Goal: Transaction & Acquisition: Purchase product/service

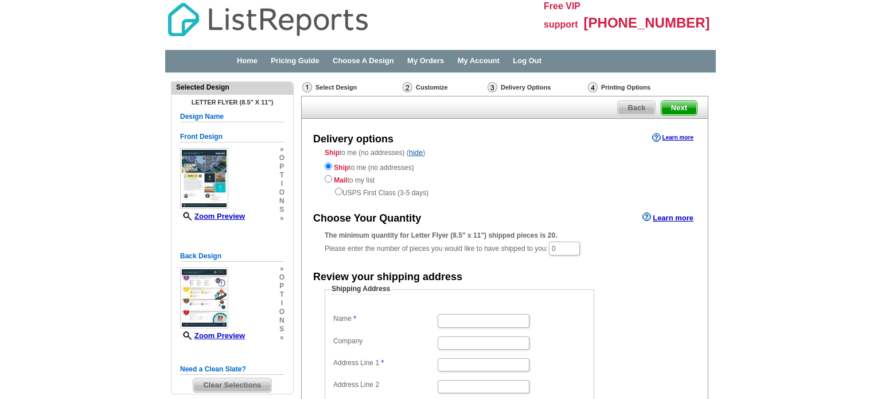
click at [602, 205] on div "Delivery options Learn more Ship to me (no addresses) ( hide ) Ship to me (no a…" at bounding box center [504, 319] width 407 height 401
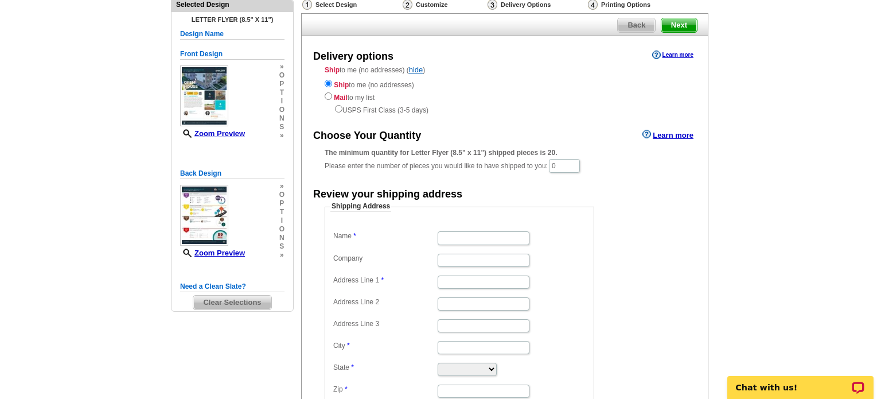
scroll to position [82, 0]
click at [566, 169] on input "0" at bounding box center [564, 166] width 31 height 14
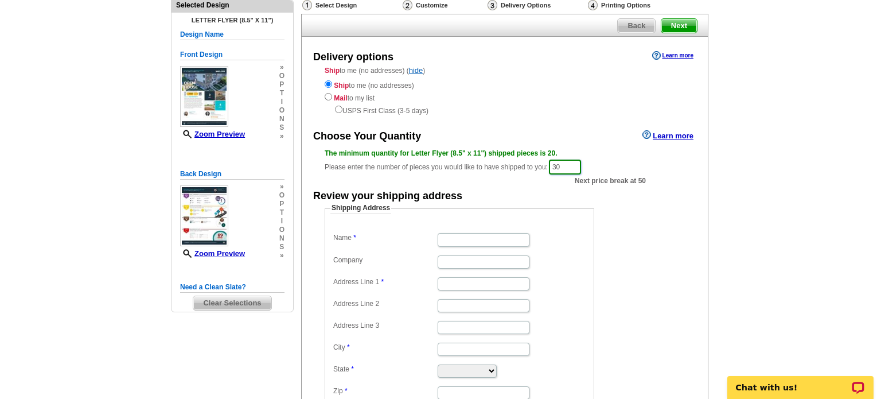
type input "30"
click at [642, 237] on form "Shipping Address Name Company Address Line 1 Address Line 2 Address Line 3 City…" at bounding box center [505, 310] width 360 height 214
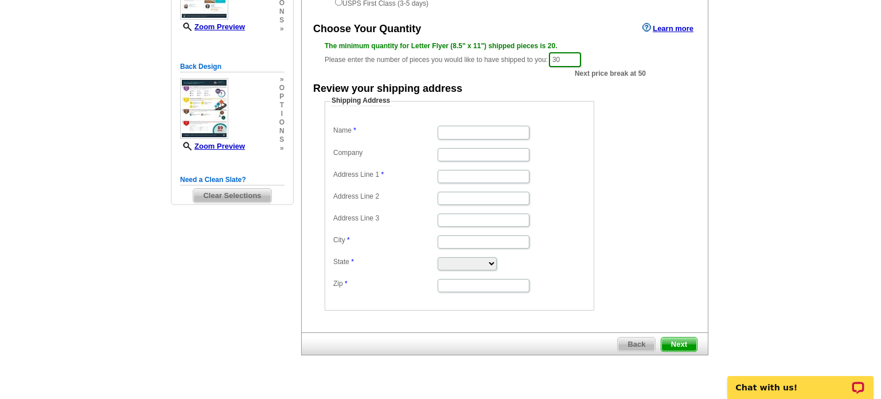
scroll to position [190, 0]
click at [483, 132] on input "Name" at bounding box center [484, 130] width 92 height 13
type input "[PERSON_NAME]"
type input "[STREET_ADDRESS]"
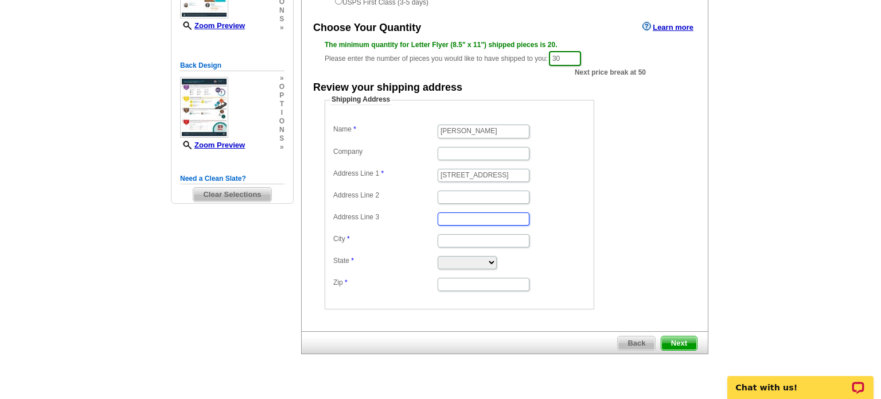
type input "[GEOGRAPHIC_DATA]"
select select "MD"
type input "21136"
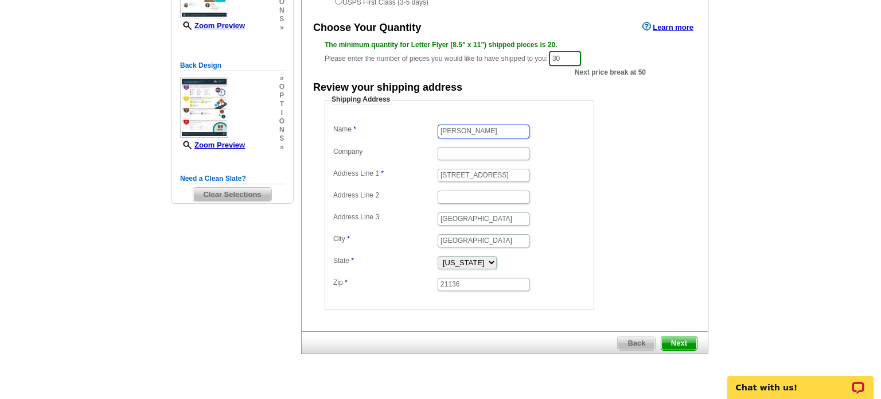
scroll to position [0, 0]
click at [673, 341] on span "Next" at bounding box center [679, 343] width 36 height 14
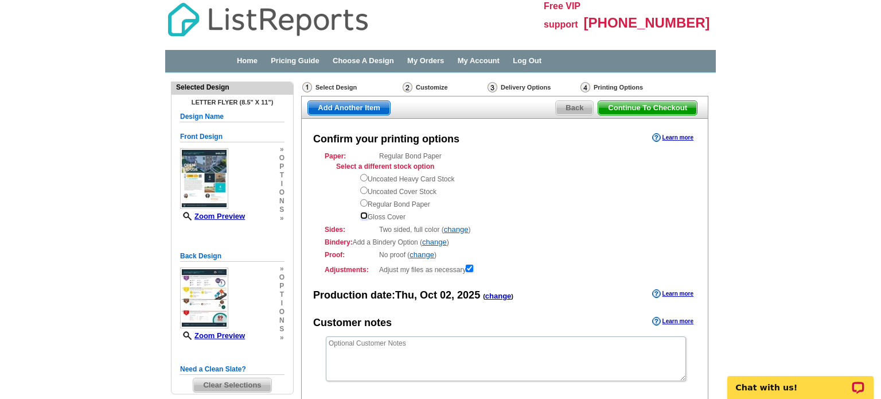
click at [361, 217] on input "radio" at bounding box center [363, 215] width 7 height 7
radio input "true"
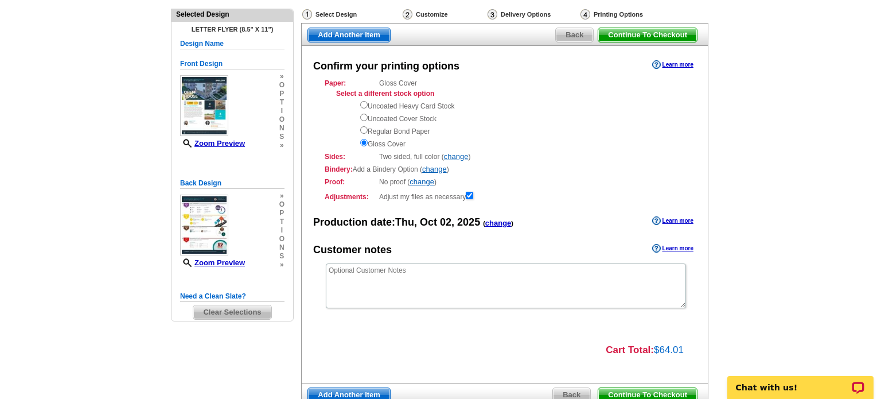
scroll to position [151, 0]
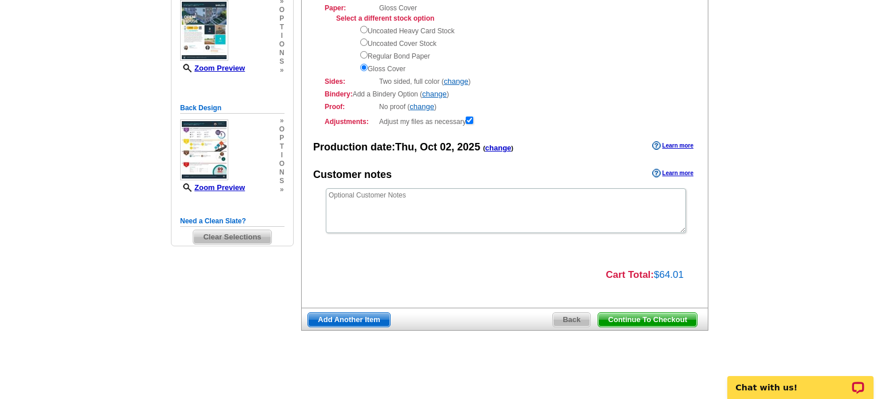
click at [631, 324] on span "Continue To Checkout" at bounding box center [647, 320] width 99 height 14
click at [633, 320] on span "Continue To Checkout" at bounding box center [647, 320] width 99 height 14
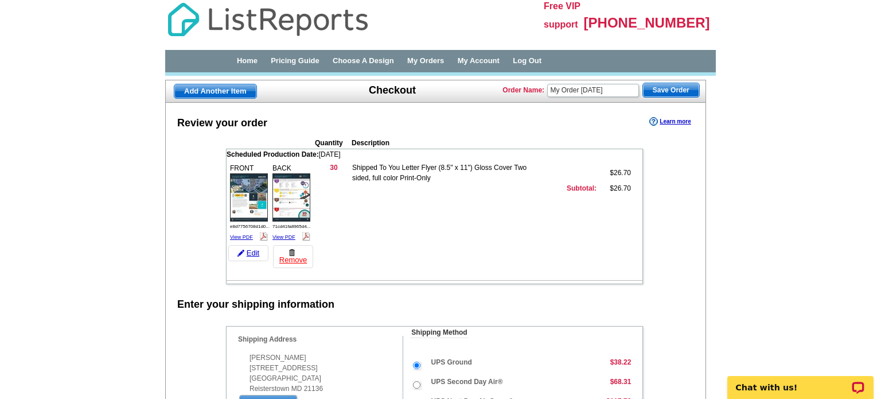
scroll to position [2, 0]
